Goal: Check status: Check status

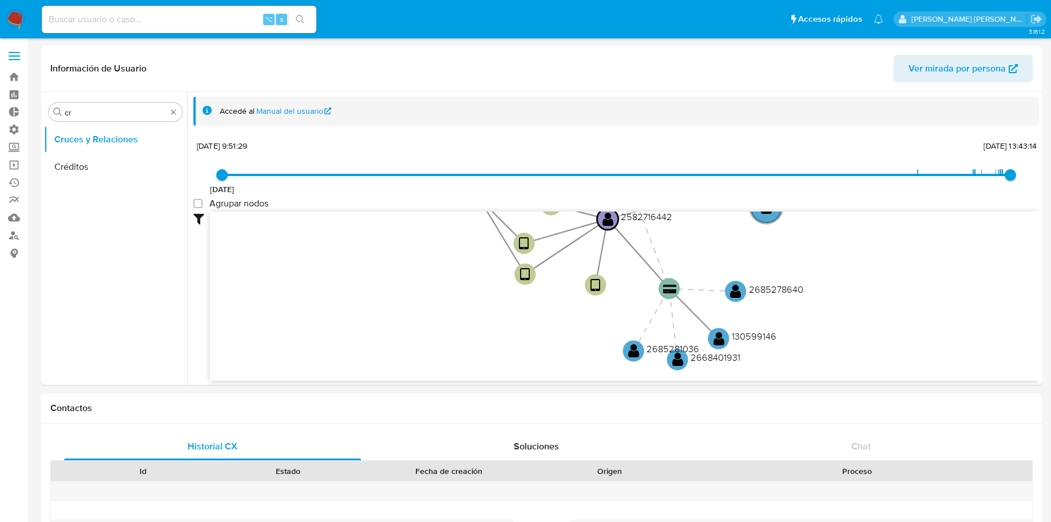
select select "10"
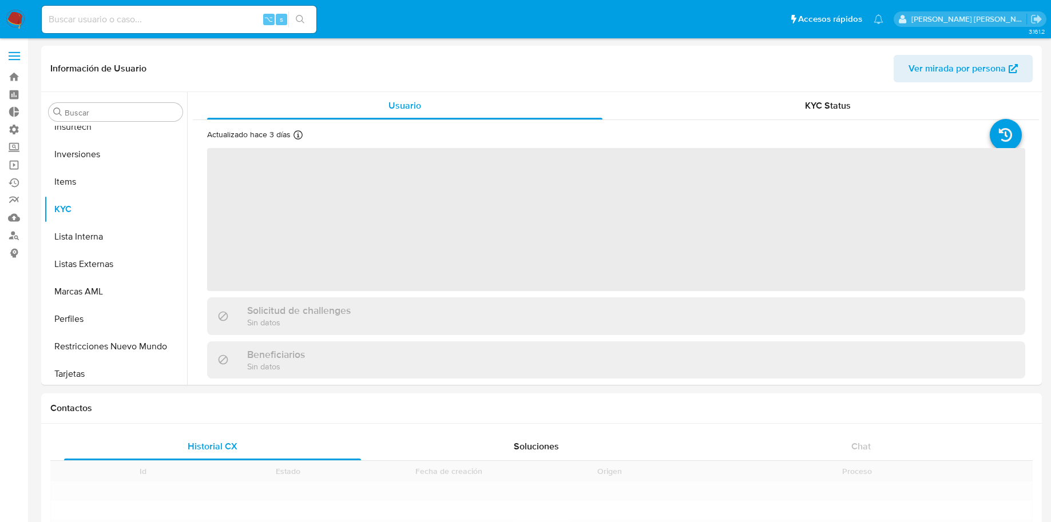
scroll to position [593, 0]
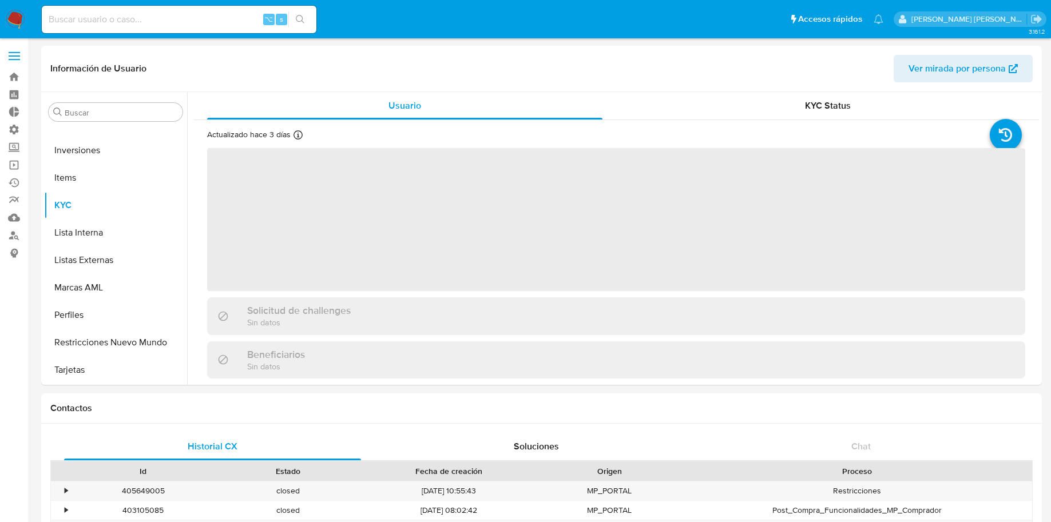
select select "10"
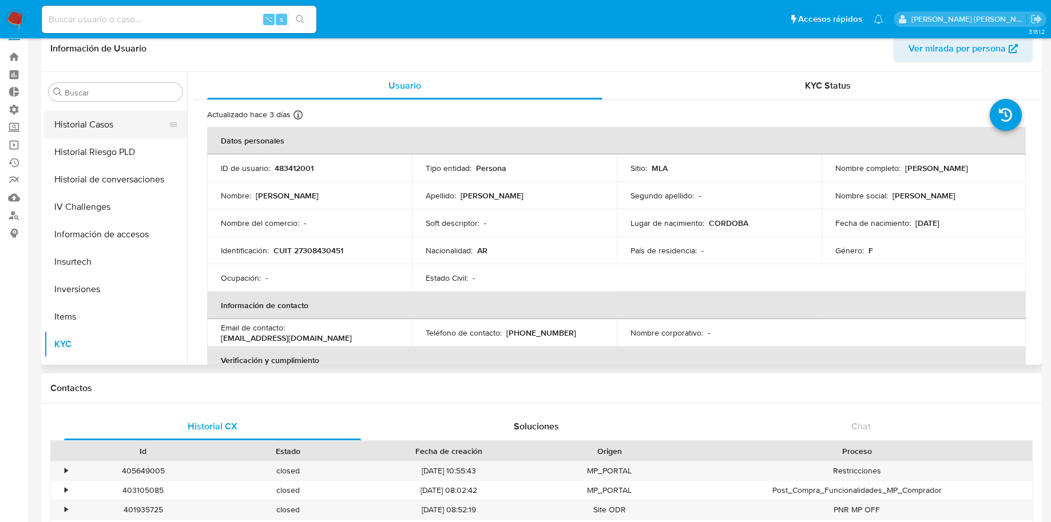
scroll to position [16, 0]
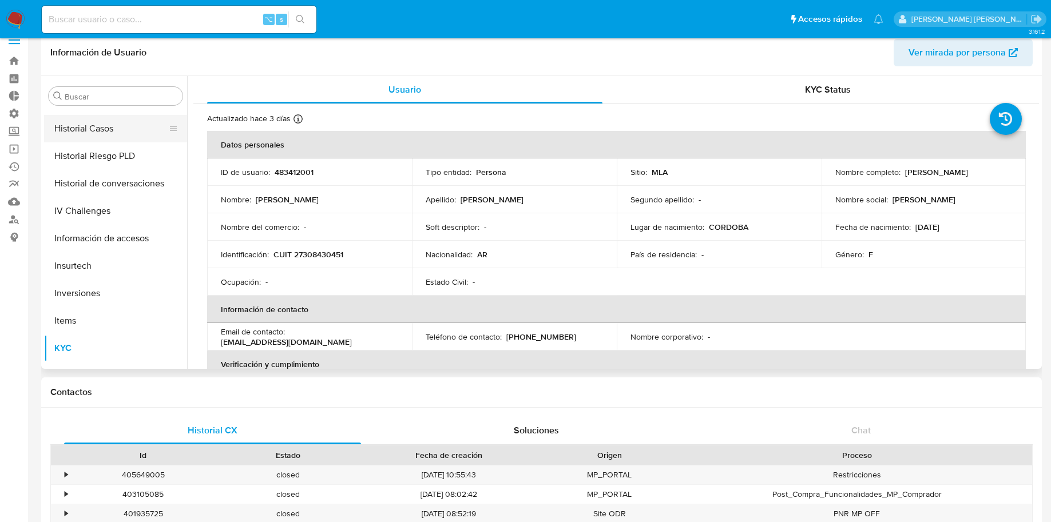
click at [132, 128] on button "Historial Casos" at bounding box center [111, 128] width 134 height 27
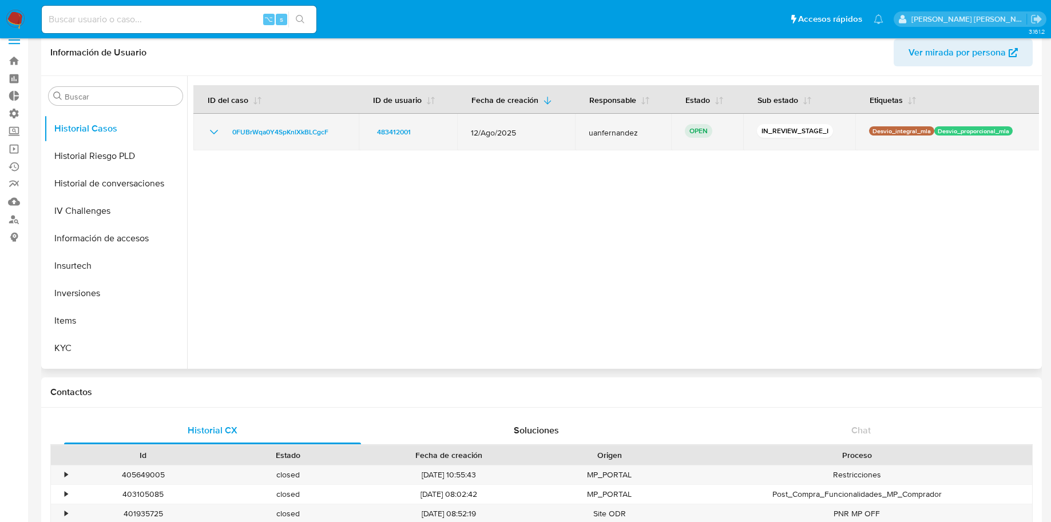
click at [211, 131] on icon "Mostrar/Ocultar" at bounding box center [214, 132] width 14 height 14
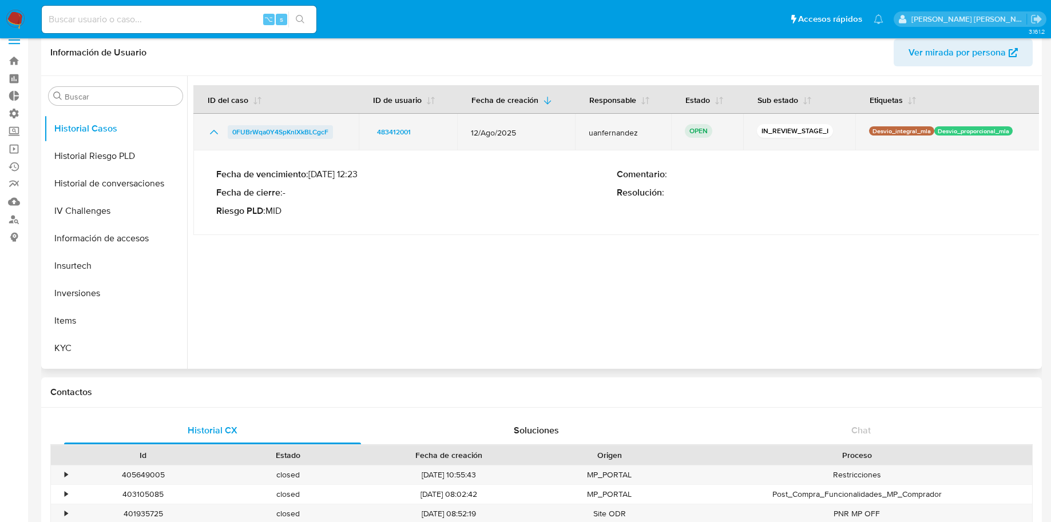
click at [290, 130] on span "0FUBrWqa0Y4SpKnlXkBLCgcF" at bounding box center [280, 132] width 96 height 14
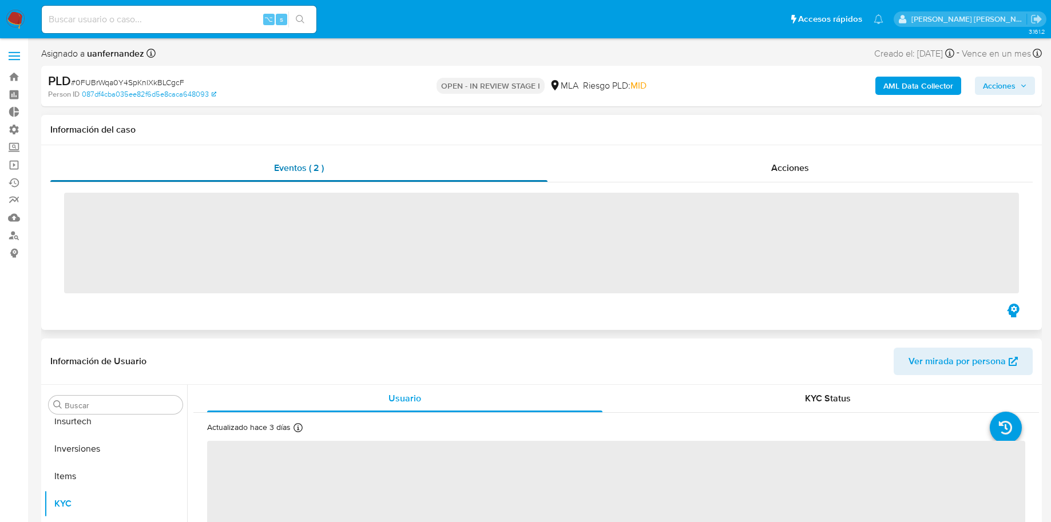
scroll to position [593, 0]
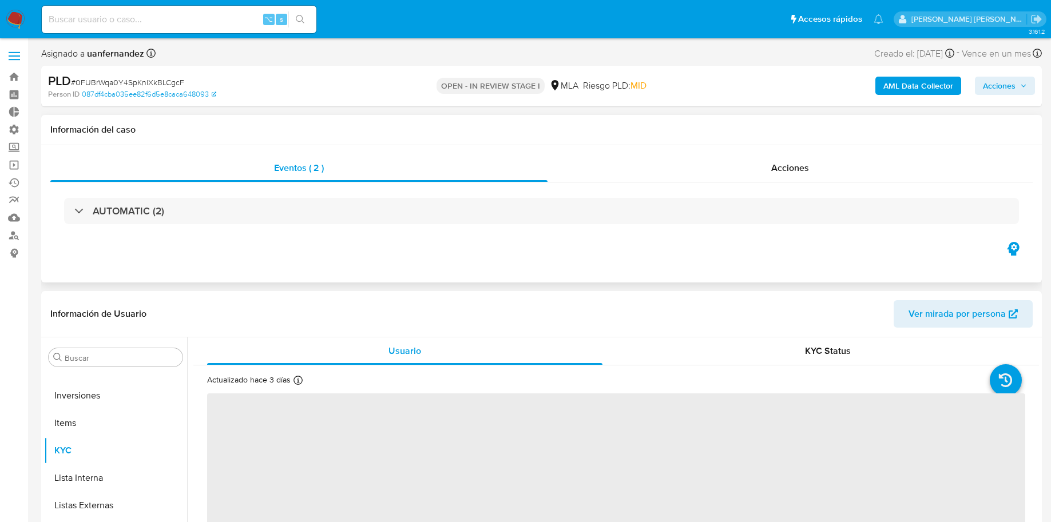
click at [738, 192] on div "AUTOMATIC (2)" at bounding box center [541, 211] width 982 height 57
select select "10"
click at [744, 177] on div "Acciones" at bounding box center [790, 167] width 485 height 27
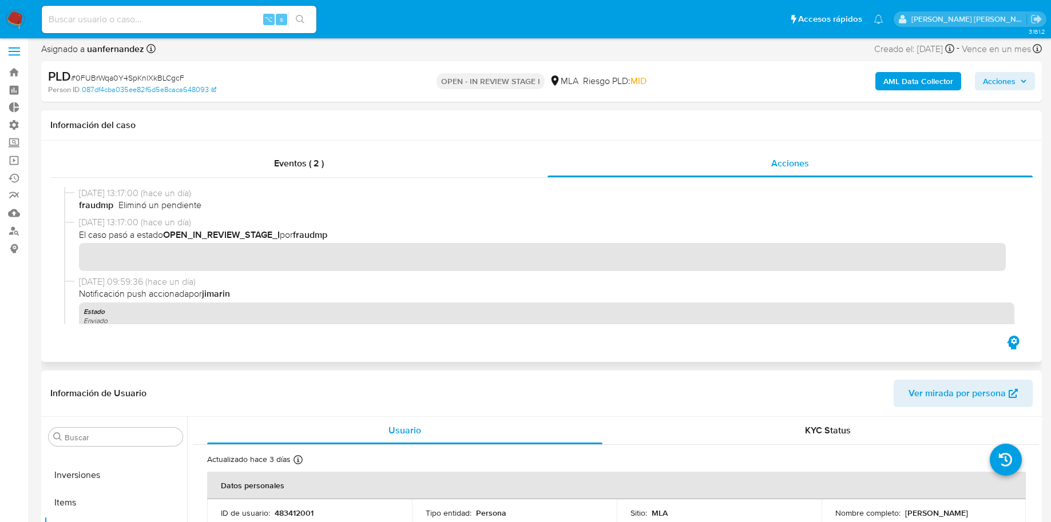
scroll to position [0, 0]
